Goal: Task Accomplishment & Management: Complete application form

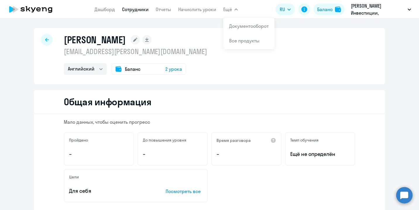
select select "english"
click at [106, 8] on link "Дашборд" at bounding box center [104, 9] width 20 height 6
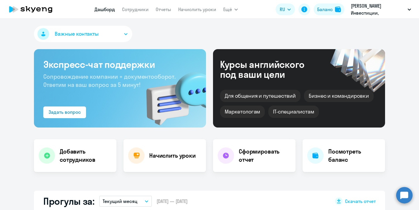
select select "30"
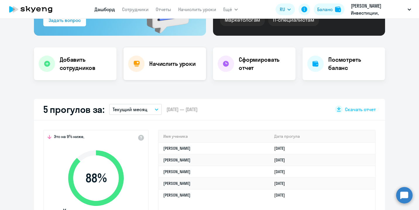
scroll to position [90, 0]
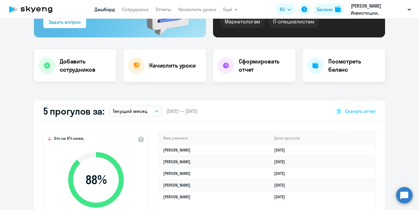
click at [85, 63] on h4 "Добавить сотрудников" at bounding box center [86, 65] width 52 height 16
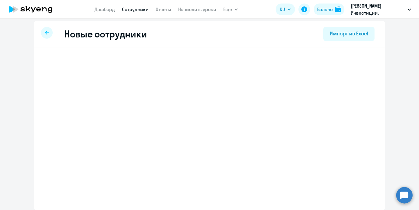
scroll to position [2, 0]
select select "english_adult_not_native_speaker"
select select "3"
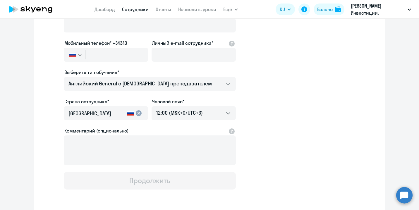
scroll to position [42, 0]
